Goal: Task Accomplishment & Management: Use online tool/utility

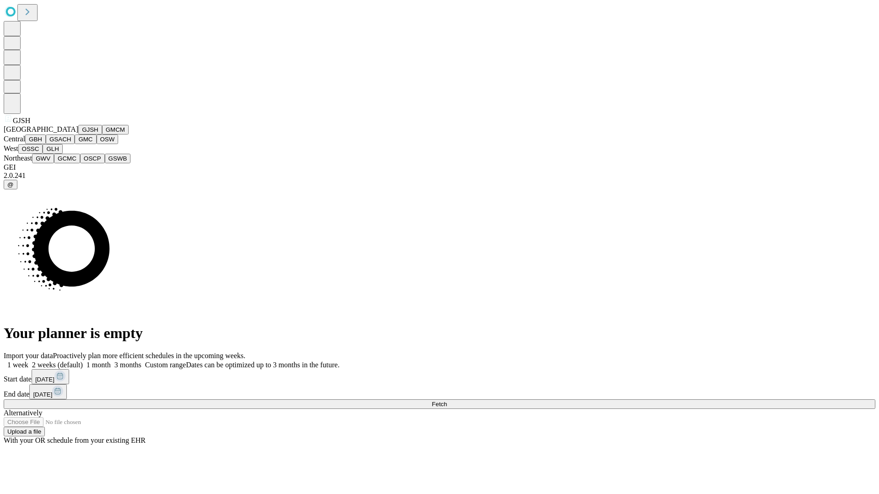
click at [78, 135] on button "GJSH" at bounding box center [90, 130] width 24 height 10
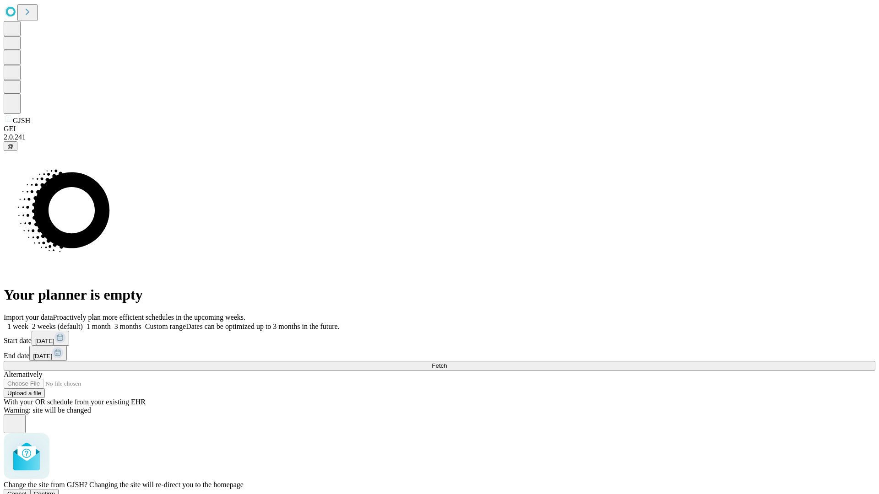
click at [55, 491] on span "Confirm" at bounding box center [45, 494] width 22 height 7
click at [28, 323] on label "1 week" at bounding box center [16, 327] width 25 height 8
click at [447, 362] on span "Fetch" at bounding box center [439, 365] width 15 height 7
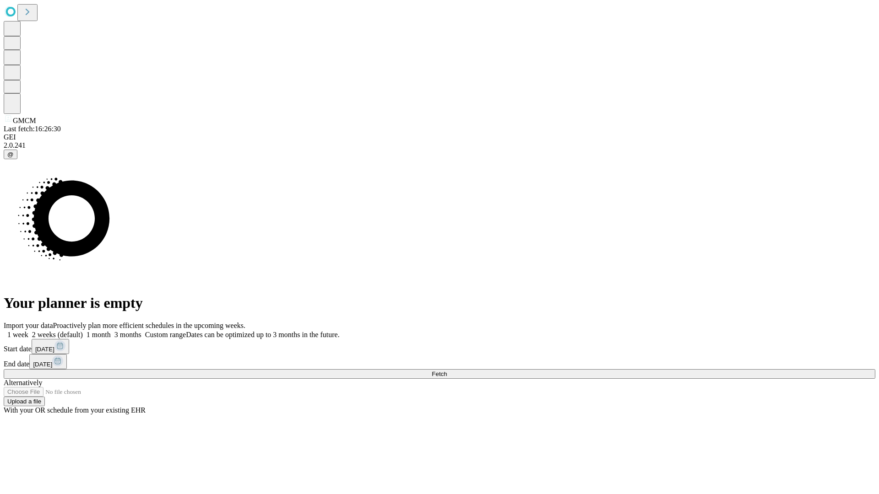
click at [28, 331] on label "1 week" at bounding box center [16, 335] width 25 height 8
click at [447, 371] on span "Fetch" at bounding box center [439, 374] width 15 height 7
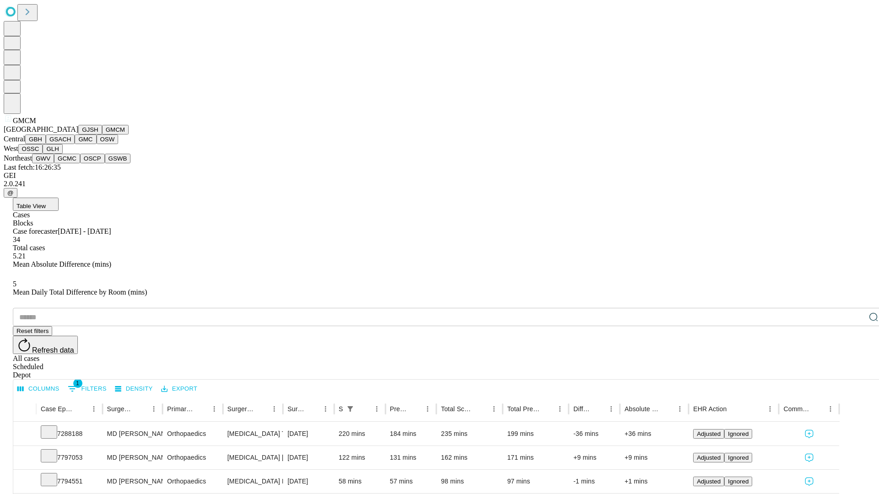
click at [46, 144] on button "GBH" at bounding box center [35, 140] width 21 height 10
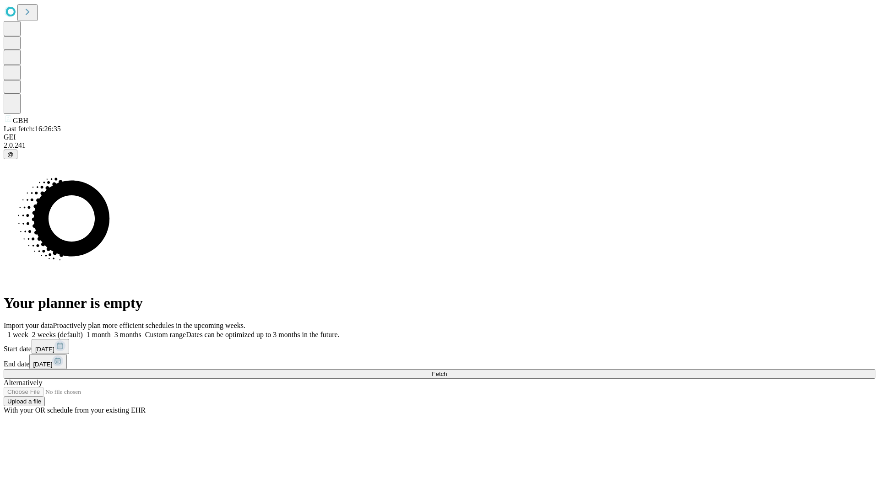
click at [28, 331] on label "1 week" at bounding box center [16, 335] width 25 height 8
click at [447, 371] on span "Fetch" at bounding box center [439, 374] width 15 height 7
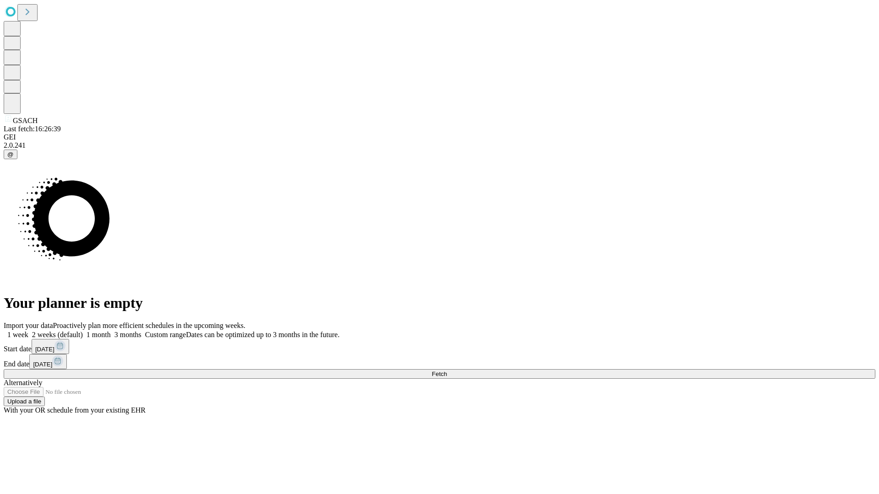
click at [28, 331] on label "1 week" at bounding box center [16, 335] width 25 height 8
click at [447, 371] on span "Fetch" at bounding box center [439, 374] width 15 height 7
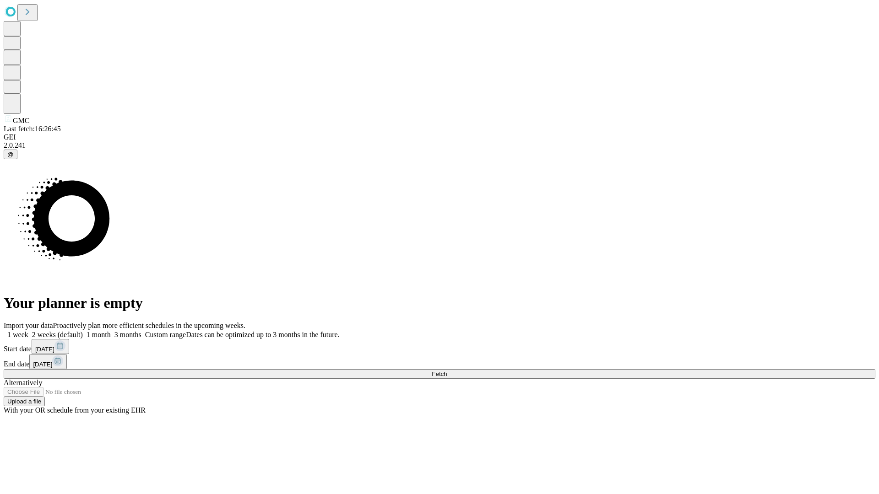
click at [28, 331] on label "1 week" at bounding box center [16, 335] width 25 height 8
click at [447, 371] on span "Fetch" at bounding box center [439, 374] width 15 height 7
click at [28, 331] on label "1 week" at bounding box center [16, 335] width 25 height 8
click at [447, 371] on span "Fetch" at bounding box center [439, 374] width 15 height 7
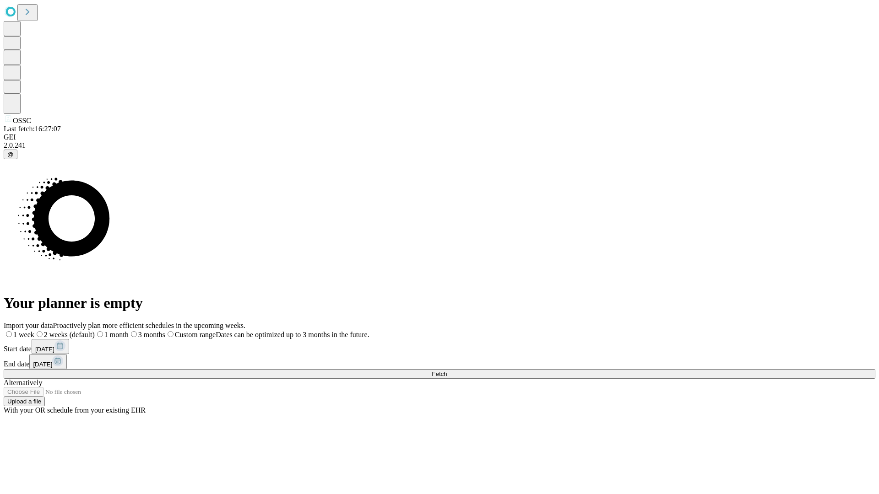
click at [34, 331] on label "1 week" at bounding box center [19, 335] width 31 height 8
click at [447, 371] on span "Fetch" at bounding box center [439, 374] width 15 height 7
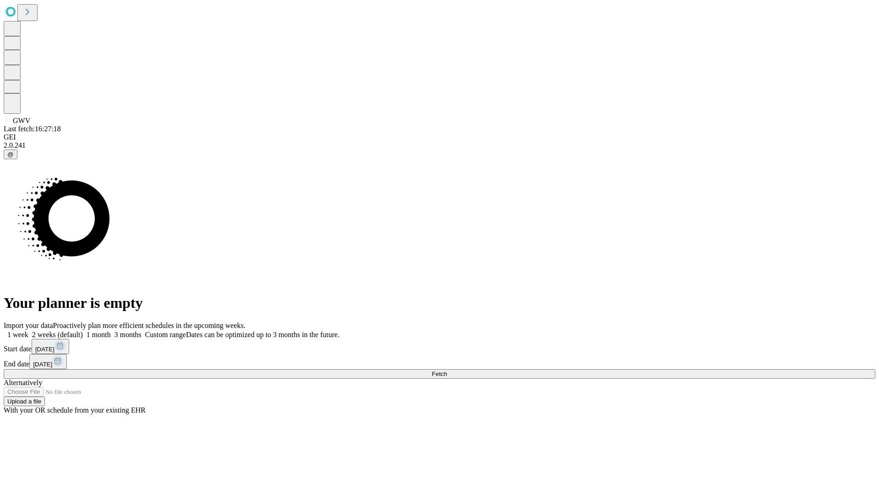
click at [28, 331] on label "1 week" at bounding box center [16, 335] width 25 height 8
click at [447, 371] on span "Fetch" at bounding box center [439, 374] width 15 height 7
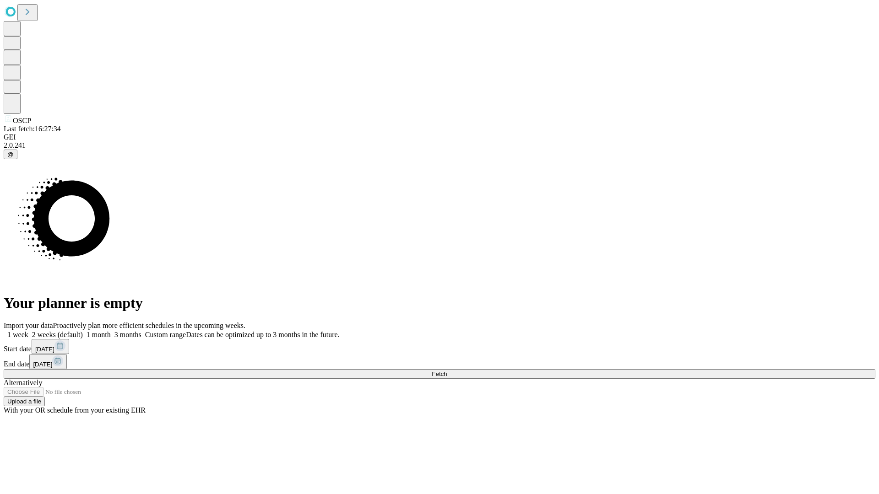
click at [28, 331] on label "1 week" at bounding box center [16, 335] width 25 height 8
click at [447, 371] on span "Fetch" at bounding box center [439, 374] width 15 height 7
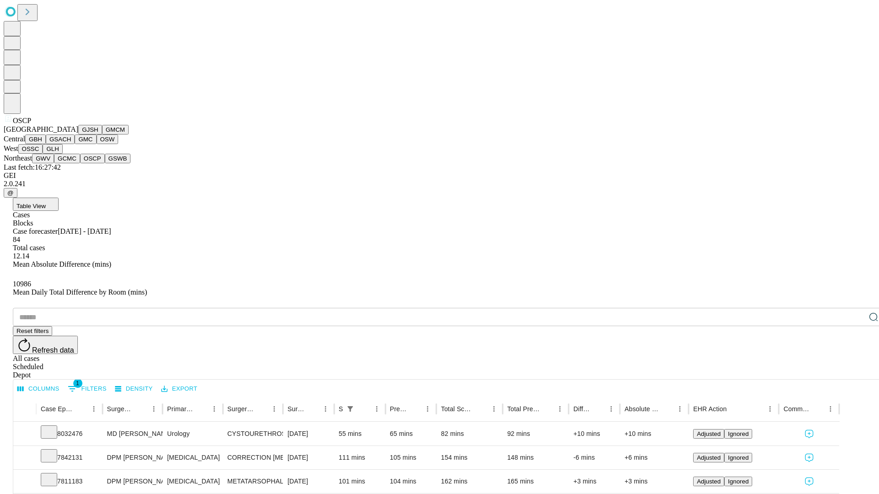
click at [105, 163] on button "GSWB" at bounding box center [118, 159] width 26 height 10
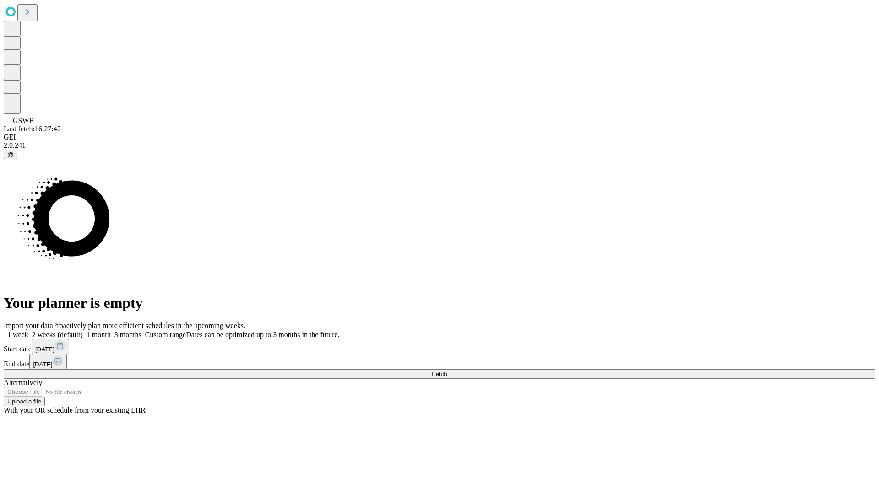
click at [28, 331] on label "1 week" at bounding box center [16, 335] width 25 height 8
click at [447, 371] on span "Fetch" at bounding box center [439, 374] width 15 height 7
